Goal: Book appointment/travel/reservation

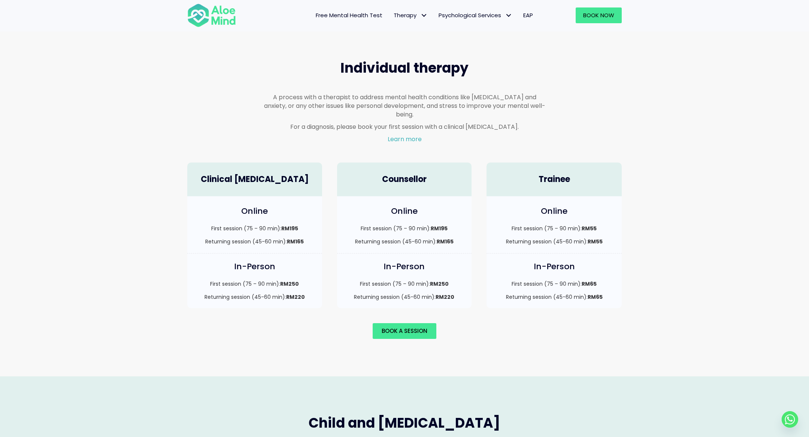
scroll to position [453, 0]
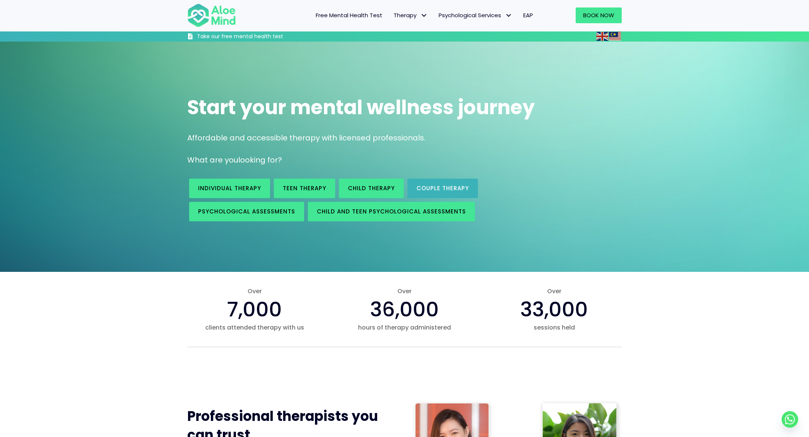
scroll to position [448, 0]
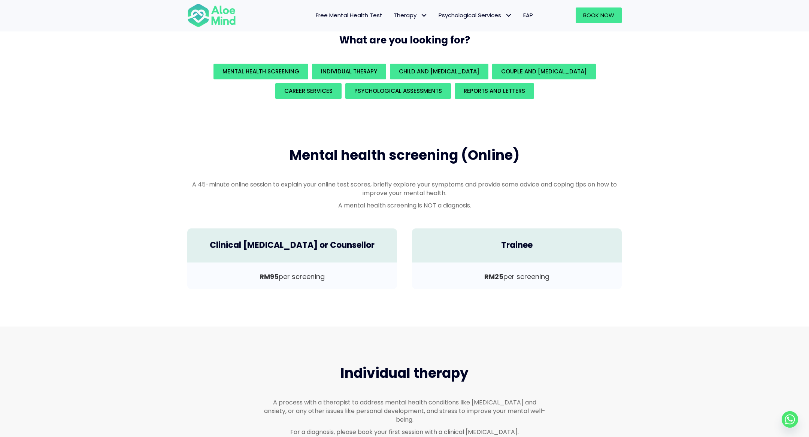
scroll to position [379, 0]
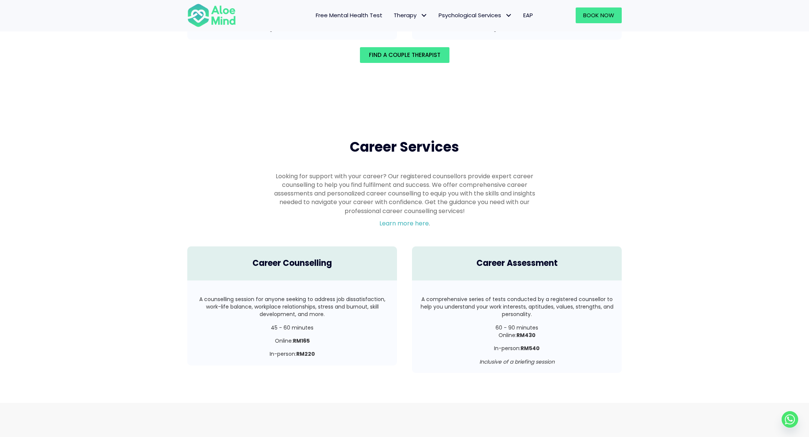
scroll to position [483, 0]
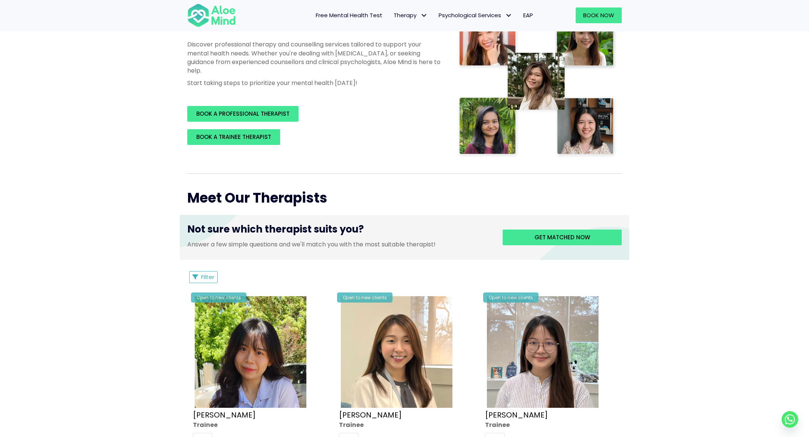
scroll to position [299, 0]
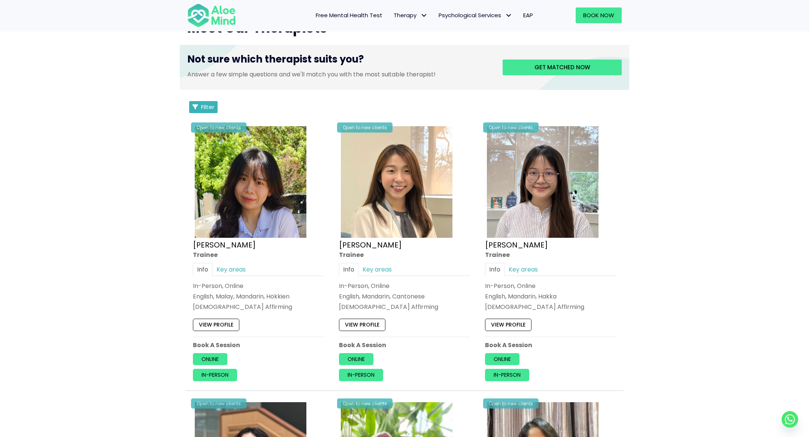
click at [204, 108] on span "Filter" at bounding box center [207, 107] width 13 height 8
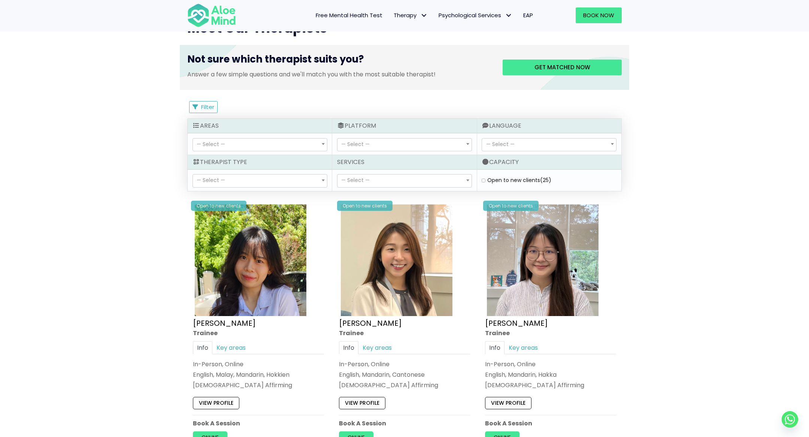
click at [486, 177] on div "Open to new clients (25)" at bounding box center [549, 179] width 135 height 7
click at [483, 180] on clients "Open to new clients (25)" at bounding box center [484, 180] width 4 height 5
checkbox clients "true"
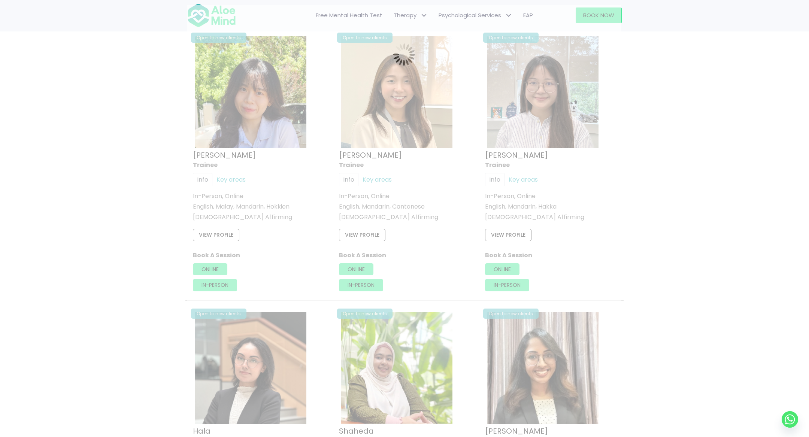
scroll to position [400, 0]
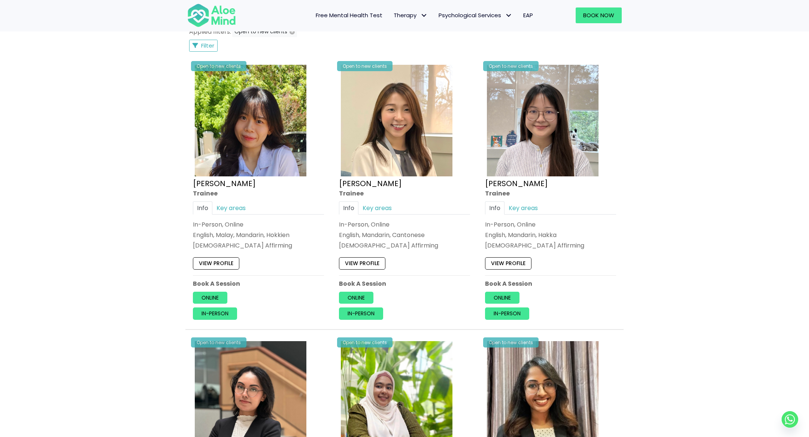
scroll to position [417, 0]
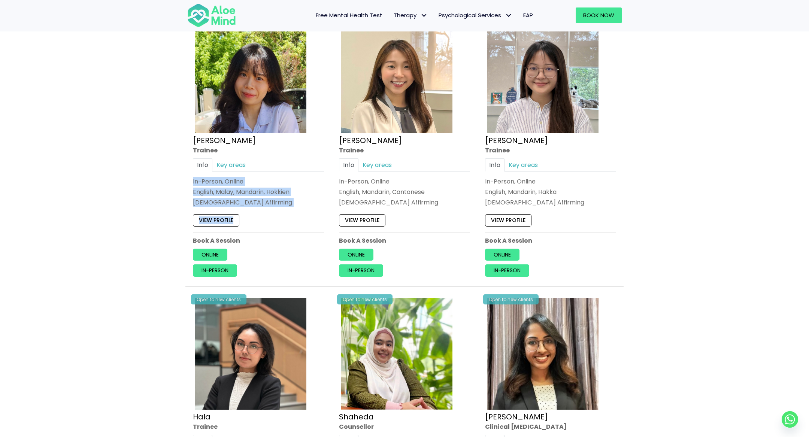
drag, startPoint x: 145, startPoint y: 182, endPoint x: 145, endPoint y: 236, distance: 54.3
drag, startPoint x: 136, startPoint y: 195, endPoint x: 181, endPoint y: 242, distance: 64.9
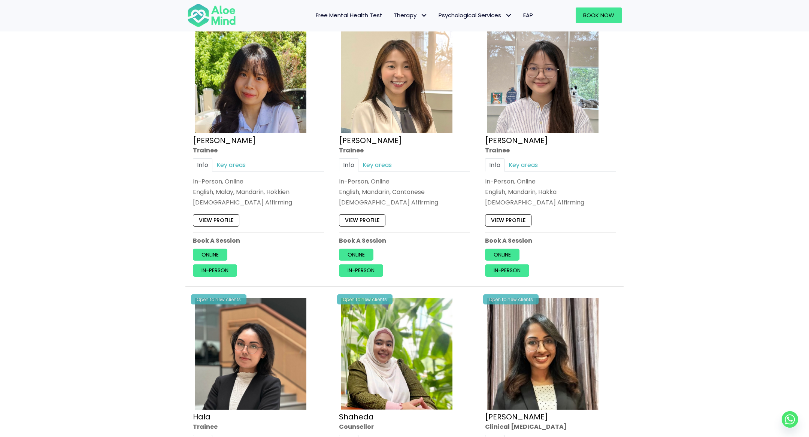
drag, startPoint x: 187, startPoint y: 178, endPoint x: 272, endPoint y: 200, distance: 86.9
click at [272, 200] on div "Open to new clients [PERSON_NAME] Info Key areas In-Person, Online English, Mal…" at bounding box center [258, 148] width 142 height 268
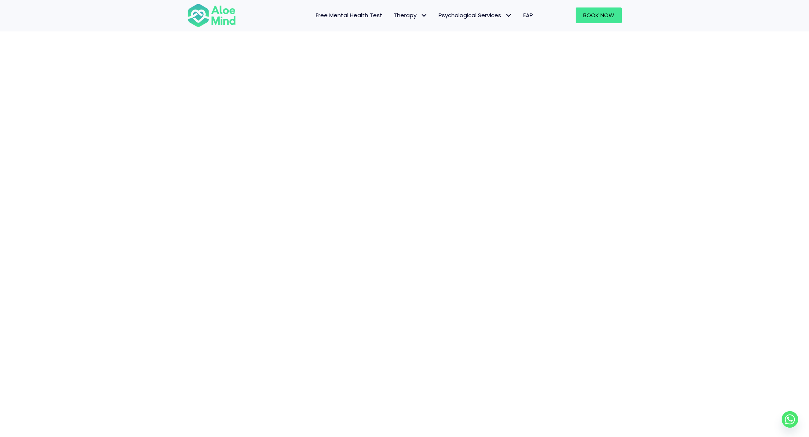
scroll to position [57, 0]
